Goal: Task Accomplishment & Management: Manage account settings

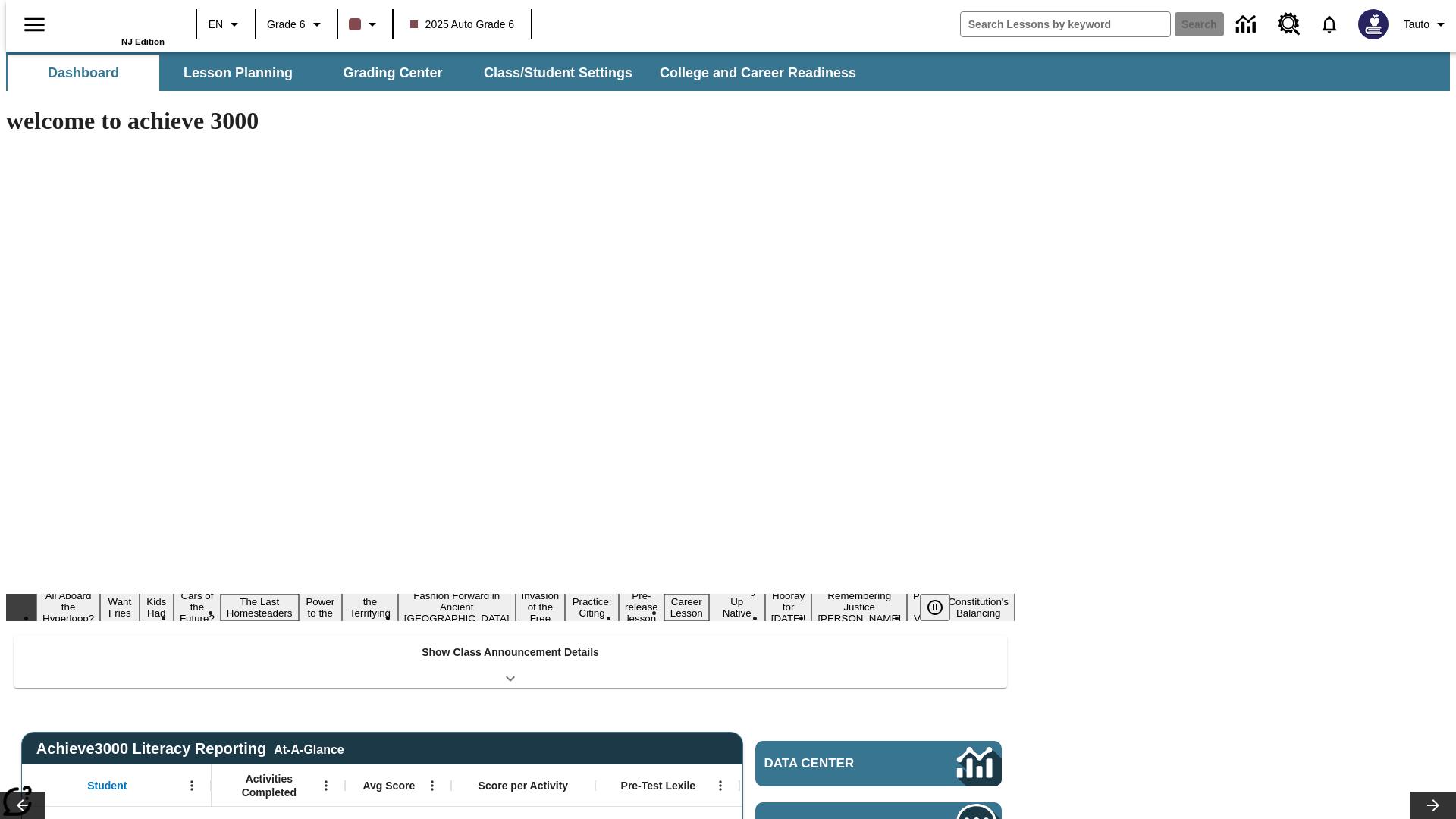
type input "-1"
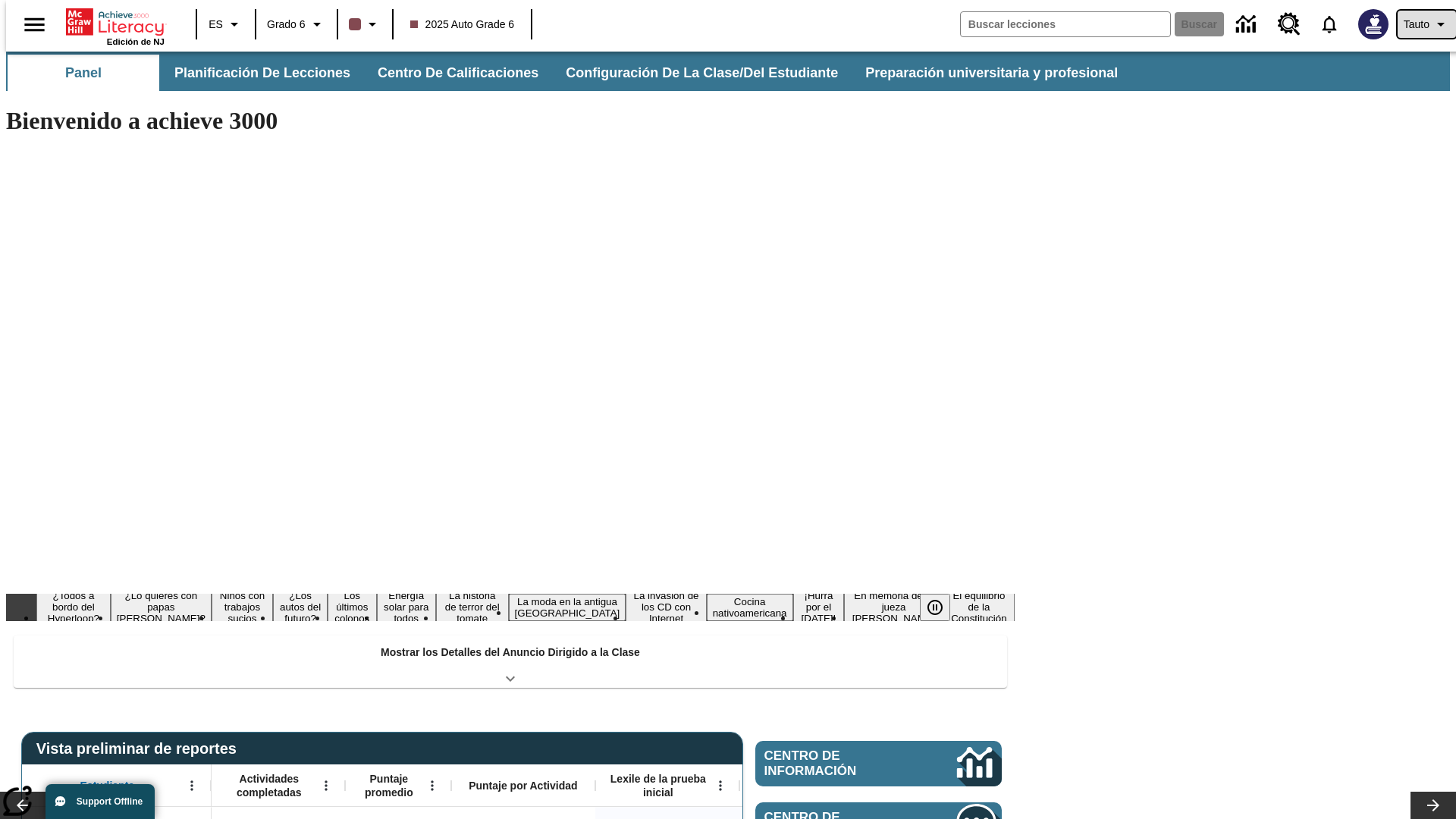
click at [1419, 24] on span "Tauto" at bounding box center [1417, 25] width 26 height 16
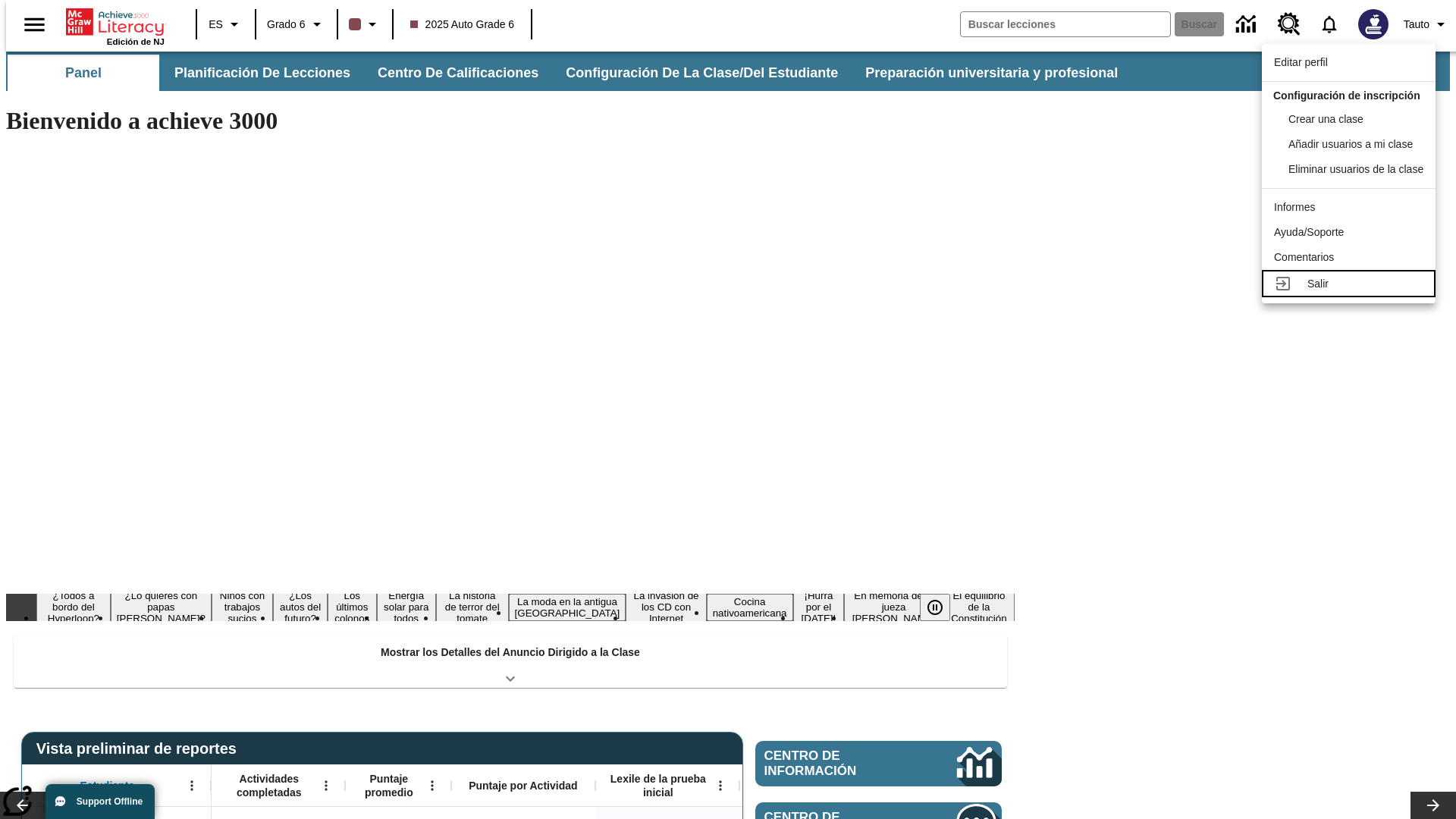
click at [1353, 292] on div "Salir" at bounding box center [1365, 284] width 116 height 16
